Goal: Download file/media

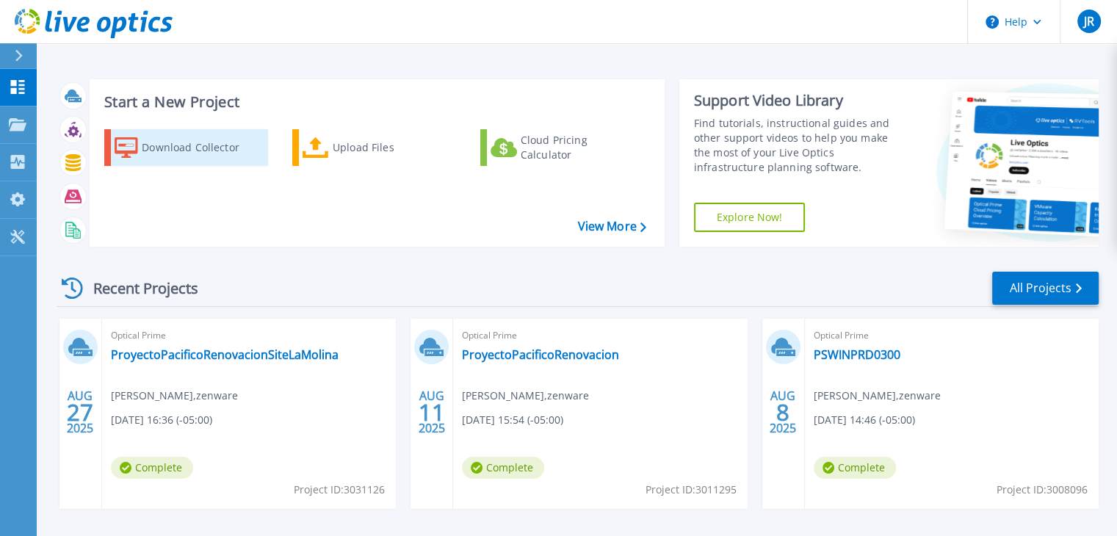
click at [202, 149] on div "Download Collector" at bounding box center [201, 147] width 118 height 29
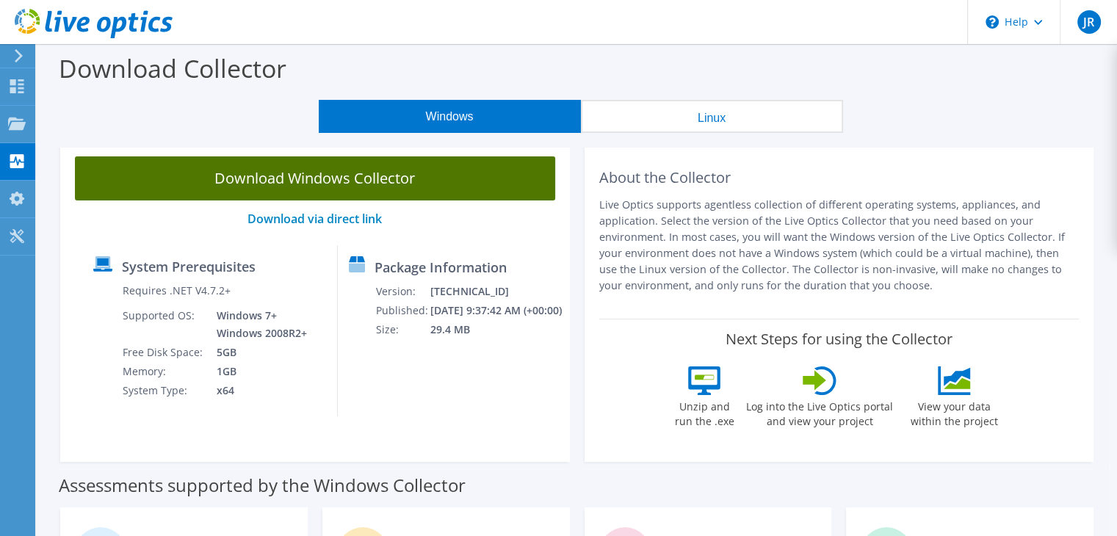
click at [355, 183] on link "Download Windows Collector" at bounding box center [315, 178] width 480 height 44
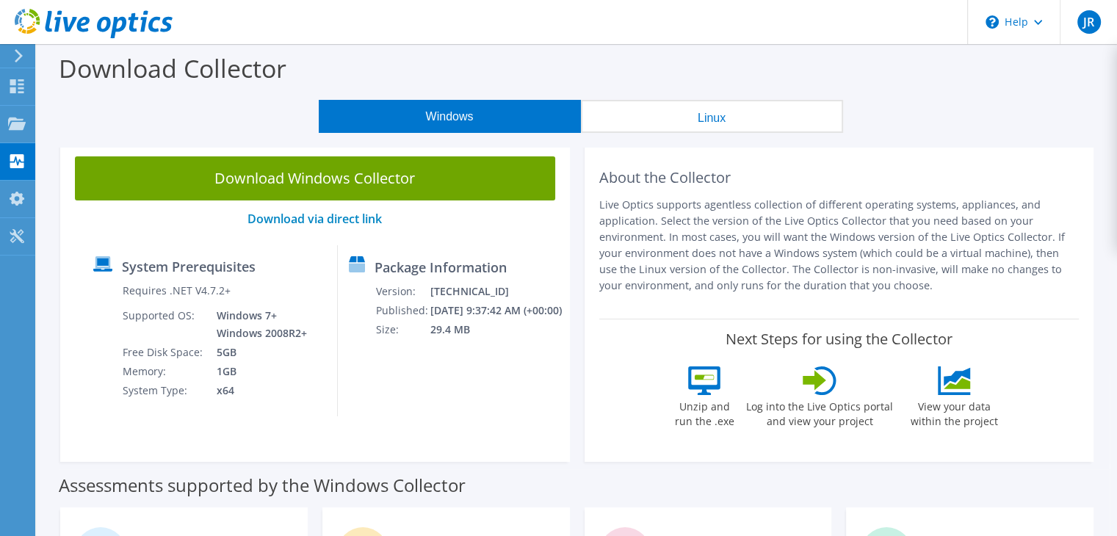
click at [1086, 77] on div "Download Collector" at bounding box center [577, 72] width 1066 height 56
